Goal: Task Accomplishment & Management: Use online tool/utility

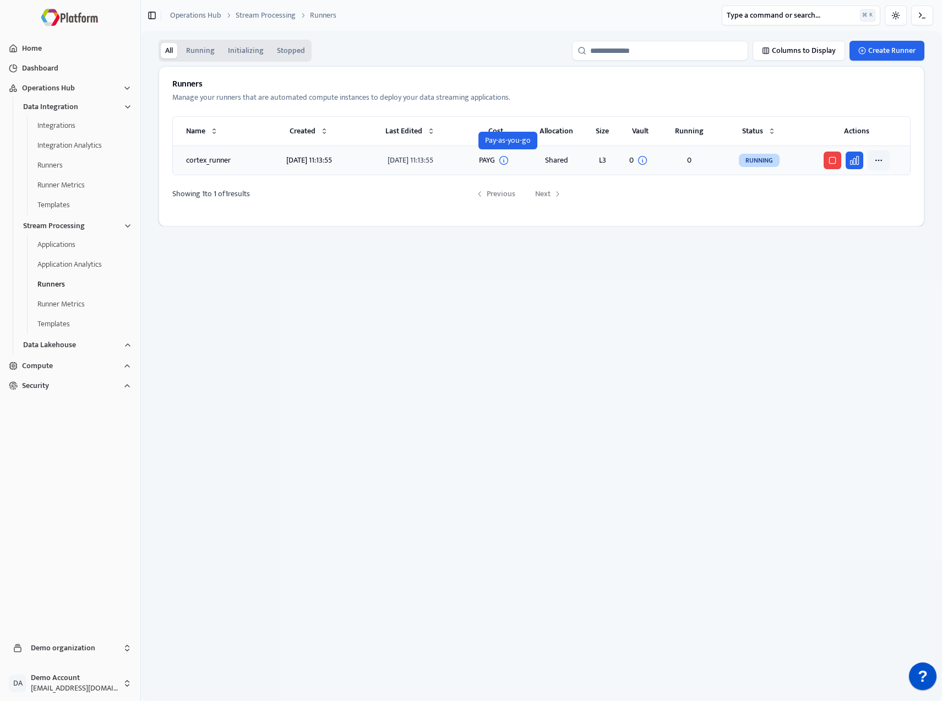
click at [883, 165] on html "Home Dashboard Operations Hub Data Integration Integrations Integration Analyti…" at bounding box center [471, 350] width 942 height 701
click at [835, 230] on div "Delete" at bounding box center [841, 228] width 91 height 20
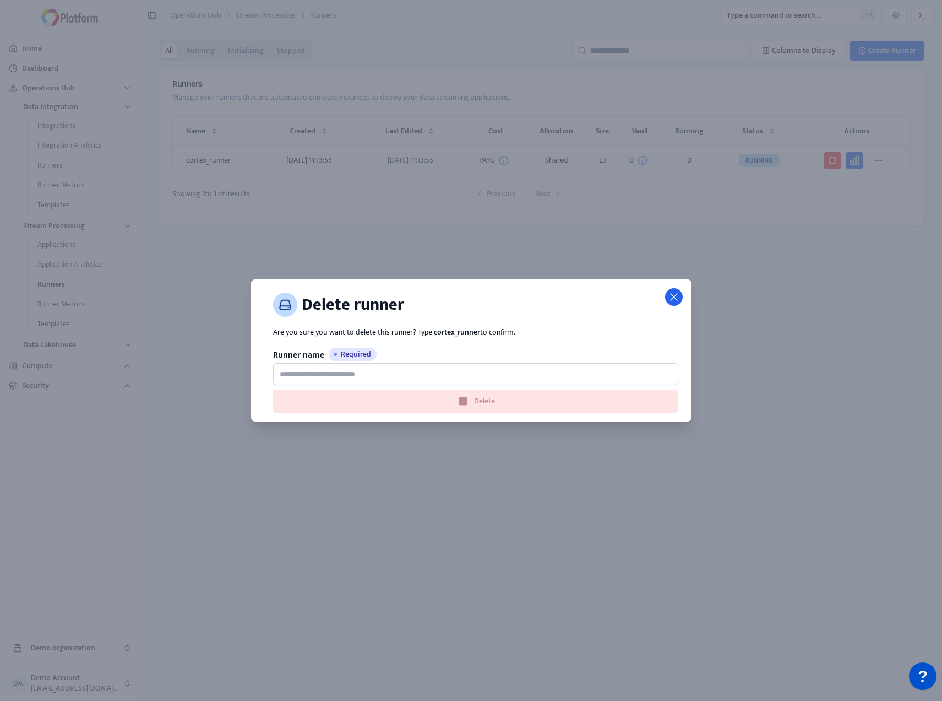
drag, startPoint x: 671, startPoint y: 294, endPoint x: 783, endPoint y: 245, distance: 122.8
click at [671, 294] on icon at bounding box center [674, 297] width 8 height 8
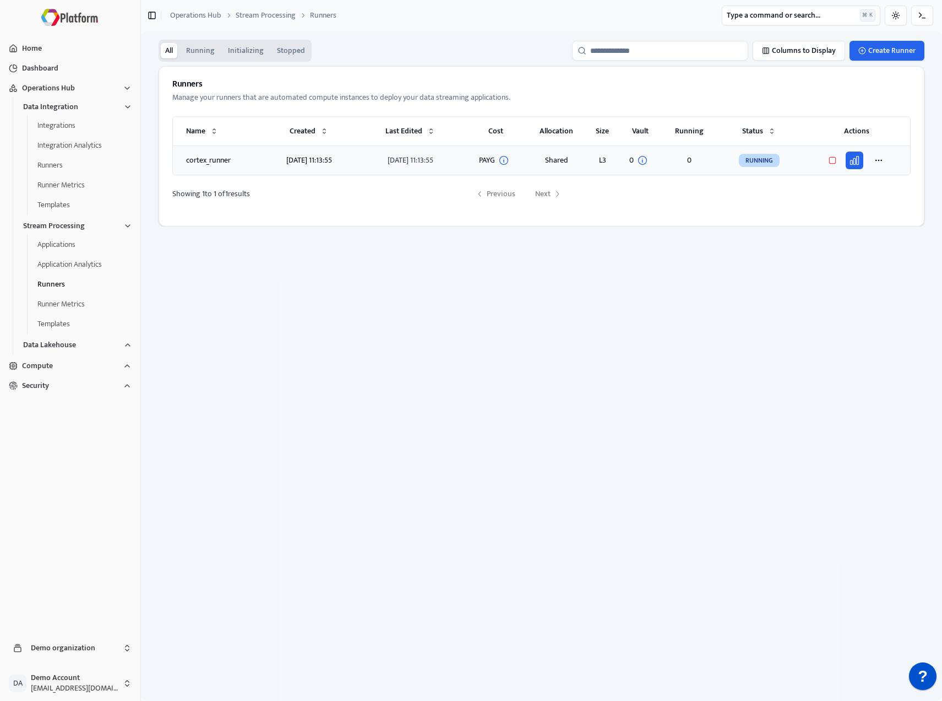
click at [835, 168] on button "button" at bounding box center [833, 160] width 18 height 18
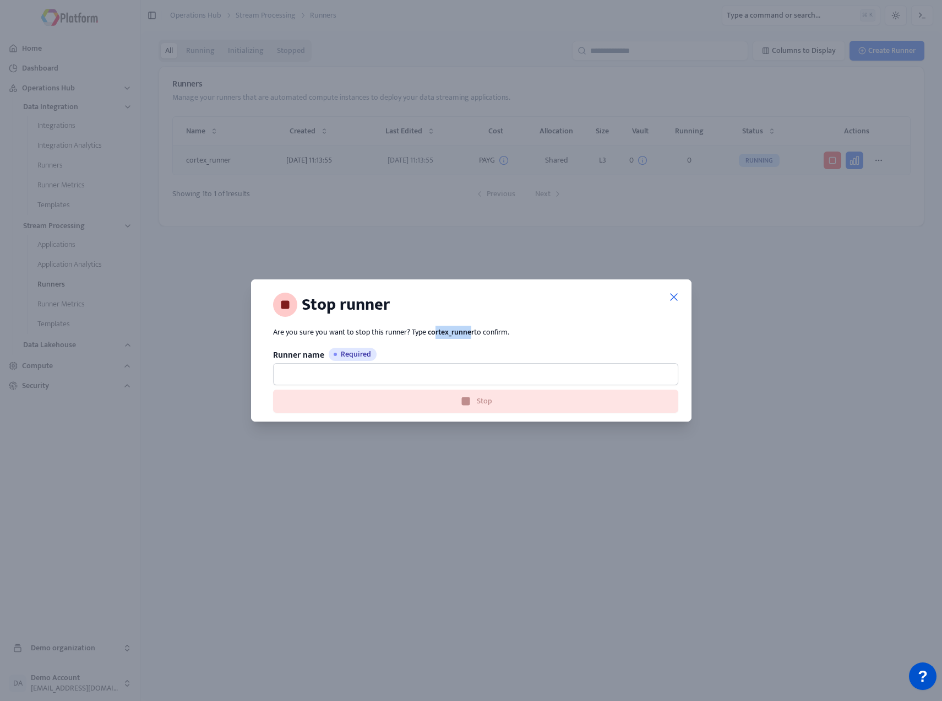
drag, startPoint x: 473, startPoint y: 331, endPoint x: 455, endPoint y: 329, distance: 17.7
click at [435, 330] on span "cortex_runner" at bounding box center [451, 331] width 46 height 13
click at [476, 330] on span "Are you sure you want to stop this runner? Type cortex_runner to confirm." at bounding box center [391, 331] width 236 height 13
drag, startPoint x: 473, startPoint y: 331, endPoint x: 429, endPoint y: 333, distance: 43.6
click at [428, 333] on span "cortex_runner" at bounding box center [451, 331] width 46 height 13
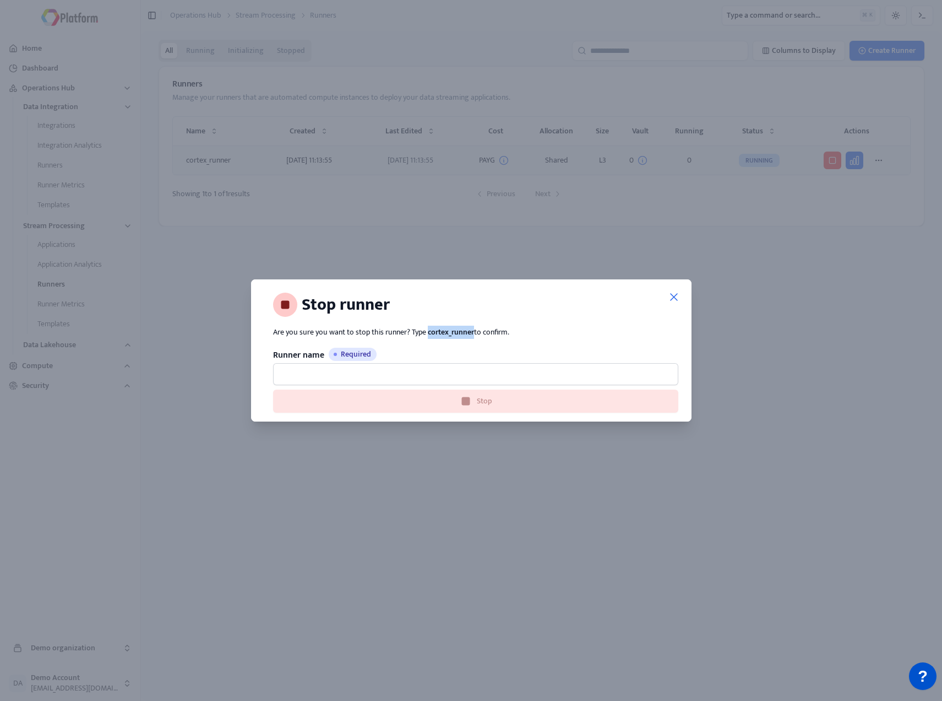
copy span "cortex_runner"
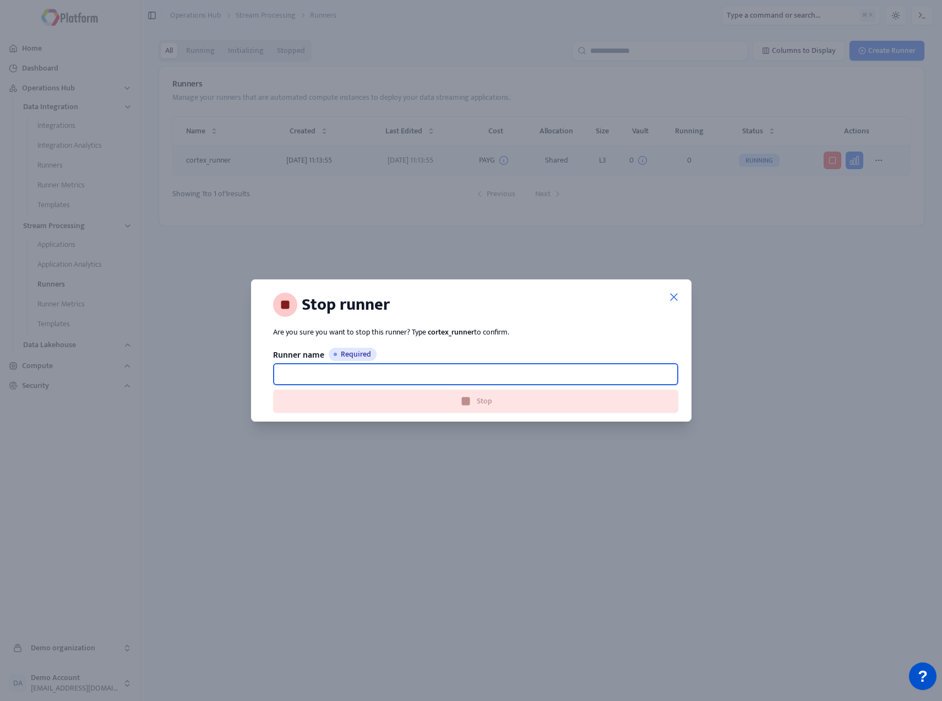
click at [441, 371] on input "Runner name Required" at bounding box center [475, 374] width 405 height 22
paste input "**********"
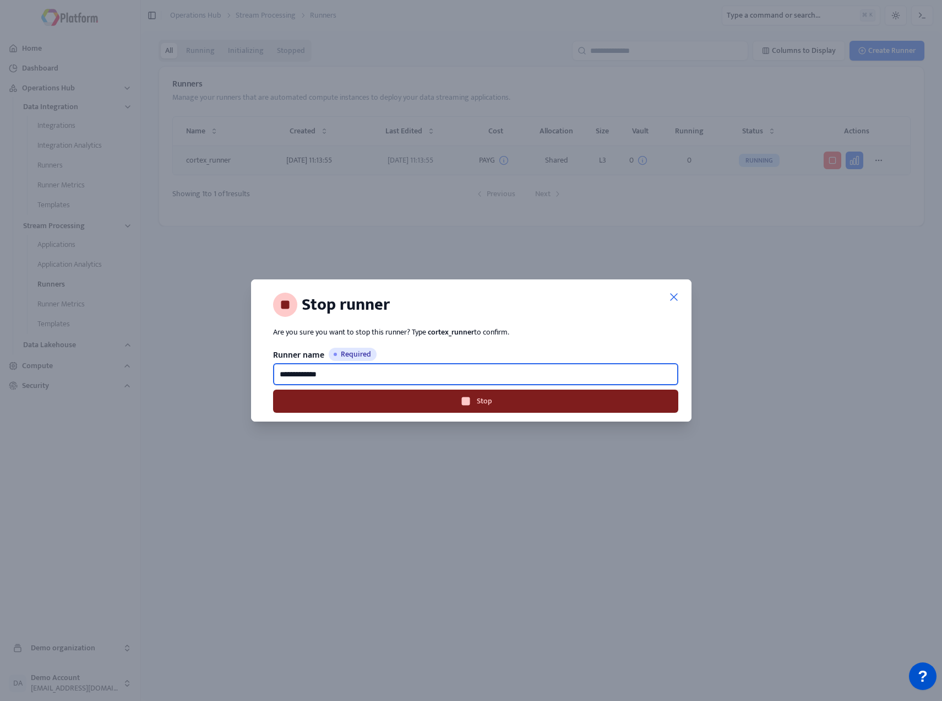
type input "**********"
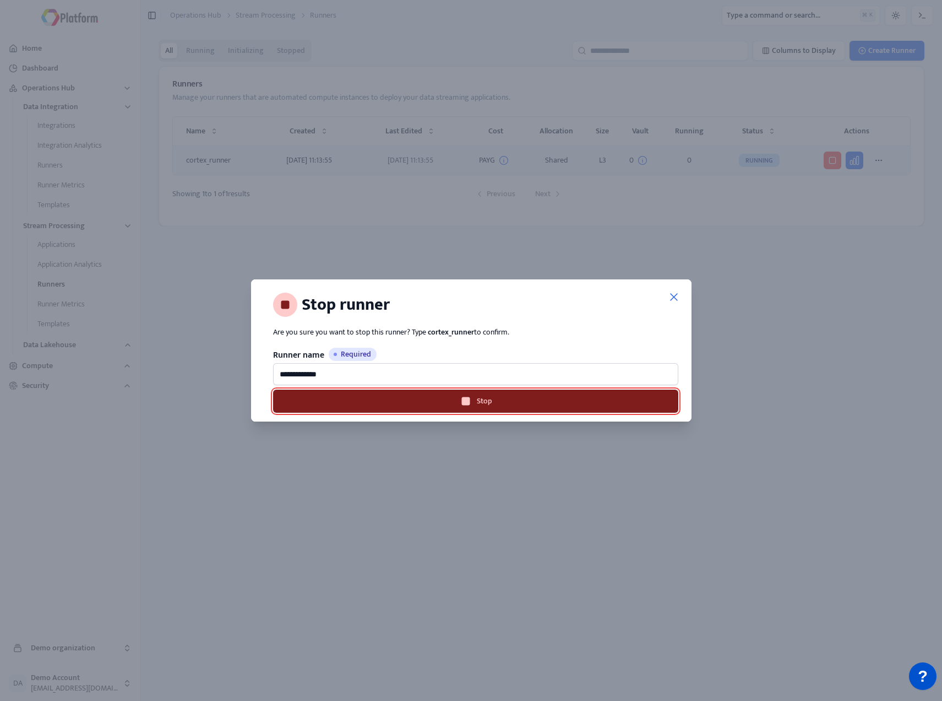
click at [512, 398] on button "Stop" at bounding box center [475, 400] width 405 height 23
